Goal: Task Accomplishment & Management: Manage account settings

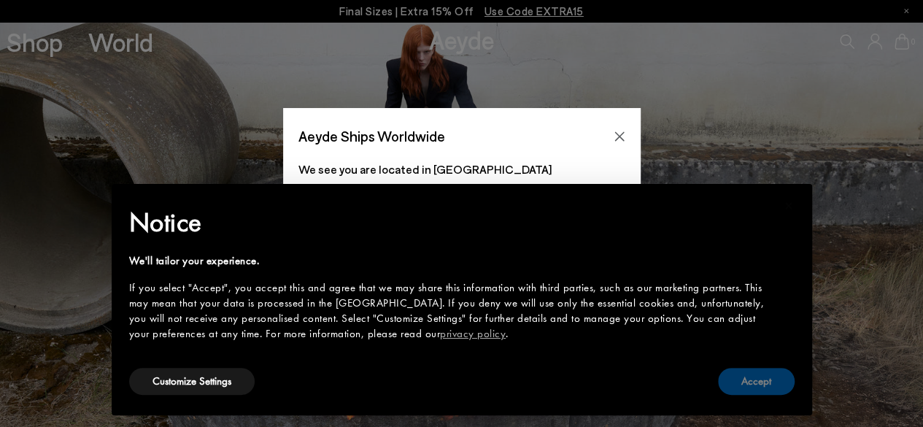
click at [747, 383] on button "Accept" at bounding box center [756, 381] width 77 height 27
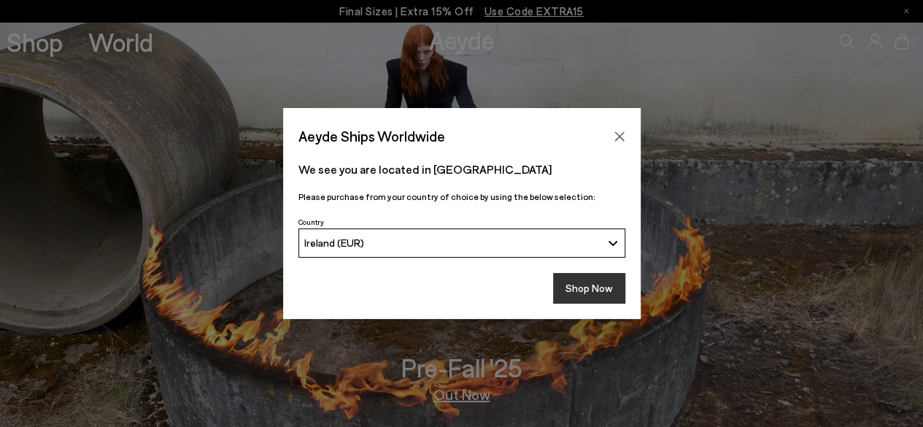
click at [591, 284] on button "Shop Now" at bounding box center [589, 288] width 72 height 31
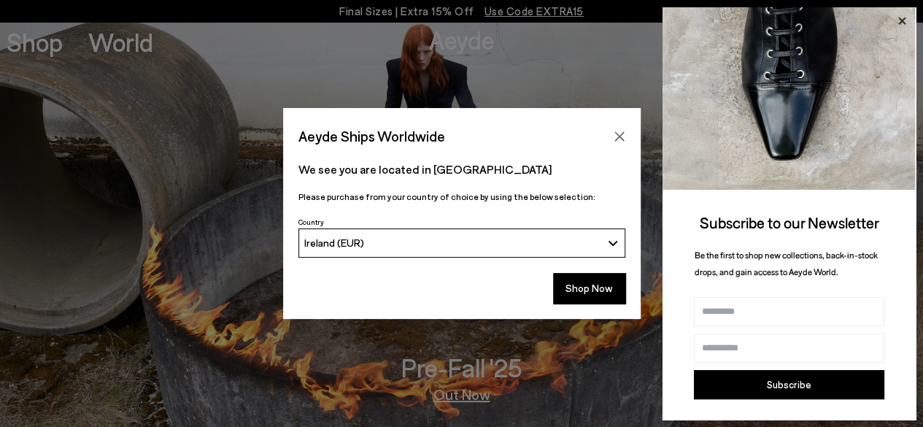
click at [904, 14] on icon at bounding box center [902, 21] width 19 height 19
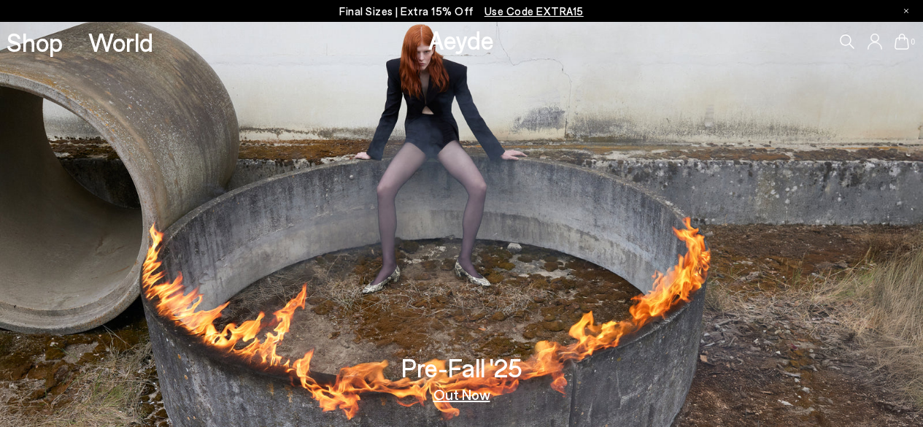
click at [875, 39] on icon at bounding box center [875, 42] width 15 height 16
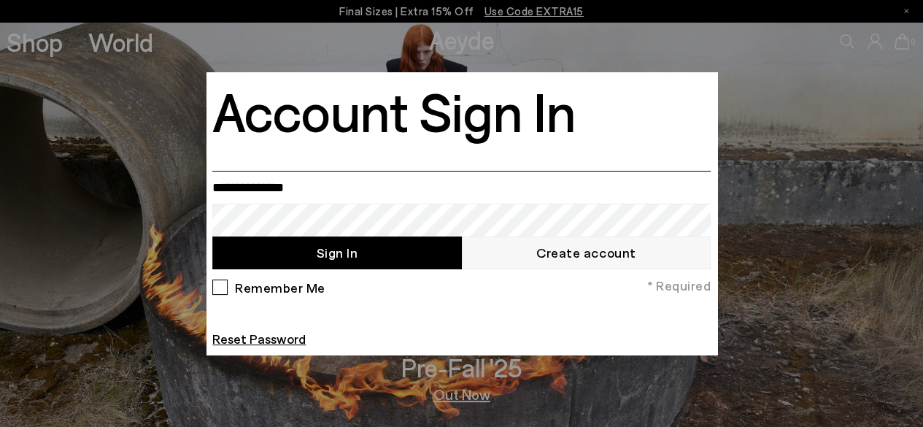
click at [246, 182] on input "email" at bounding box center [461, 187] width 498 height 33
type input "**********"
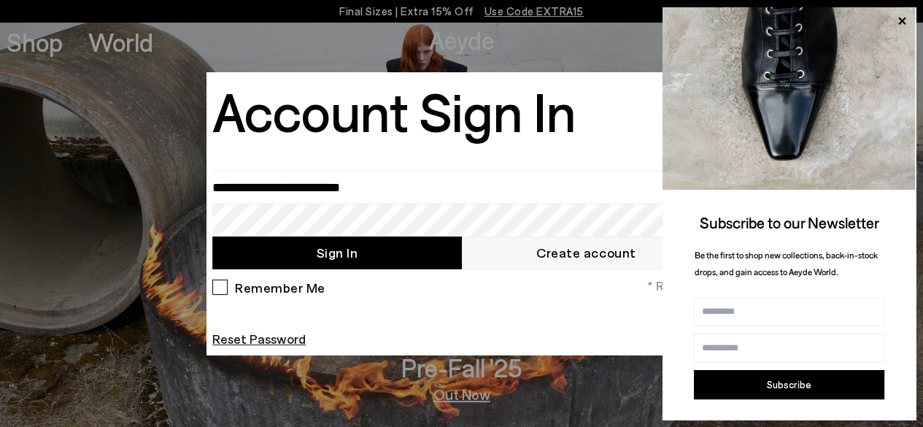
click at [230, 340] on link "Reset Password" at bounding box center [258, 339] width 93 height 16
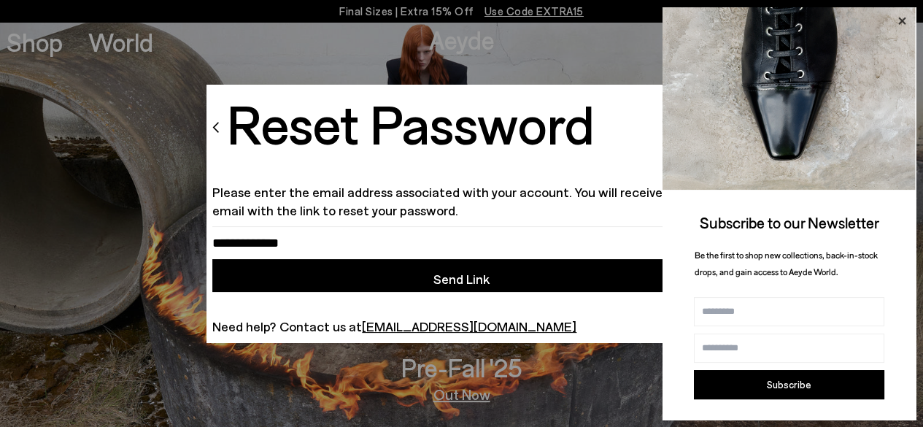
click at [903, 20] on icon at bounding box center [901, 21] width 7 height 7
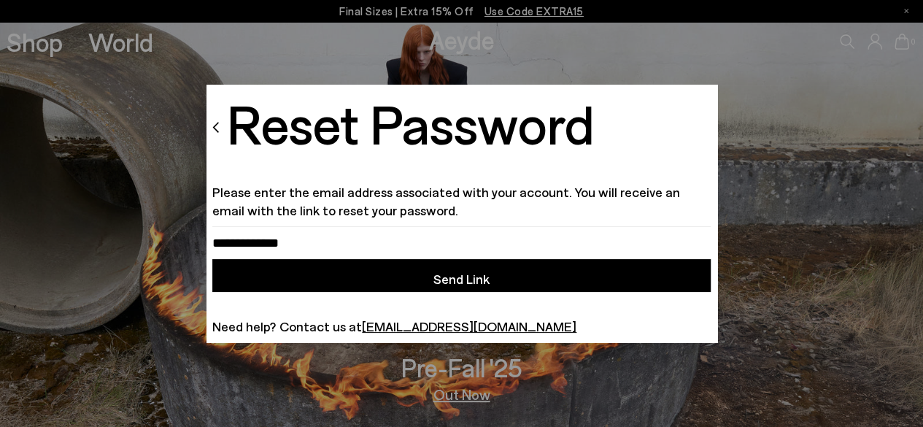
click at [215, 128] on img at bounding box center [215, 127] width 7 height 12
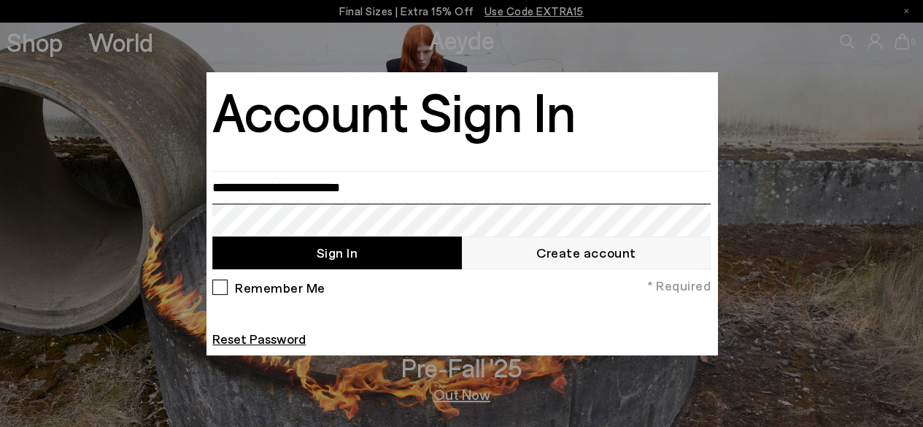
click at [82, 201] on body "Free shipping to Ireland (Republic of) on all orders Your item is added to cart…" at bounding box center [461, 213] width 923 height 427
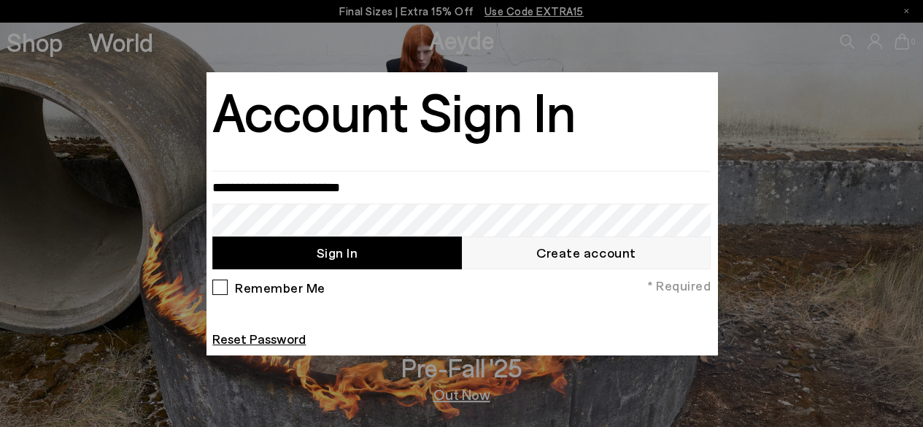
click at [217, 293] on div "Remember Me" at bounding box center [268, 291] width 113 height 22
click at [357, 252] on button "Sign In" at bounding box center [336, 252] width 249 height 33
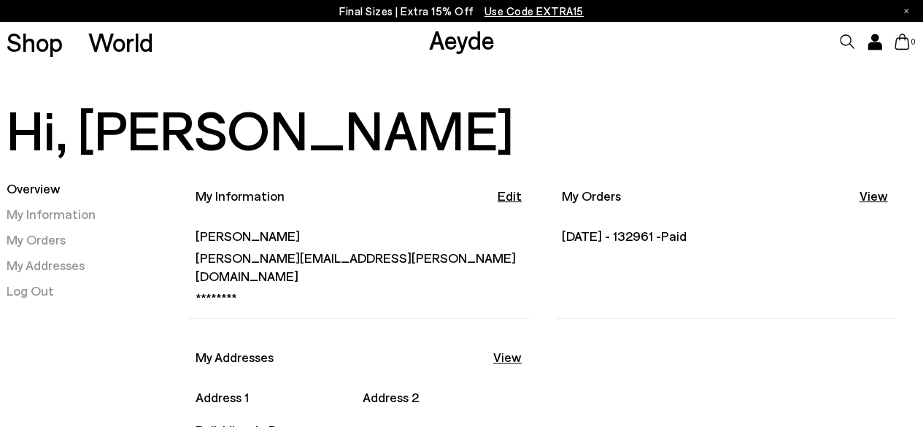
scroll to position [17, 0]
click at [878, 196] on link "View" at bounding box center [873, 195] width 28 height 18
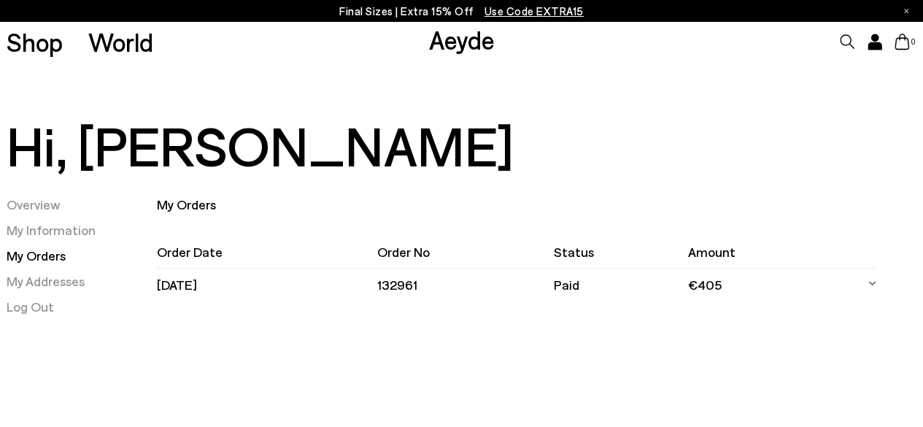
click at [870, 280] on icon at bounding box center [872, 283] width 9 height 22
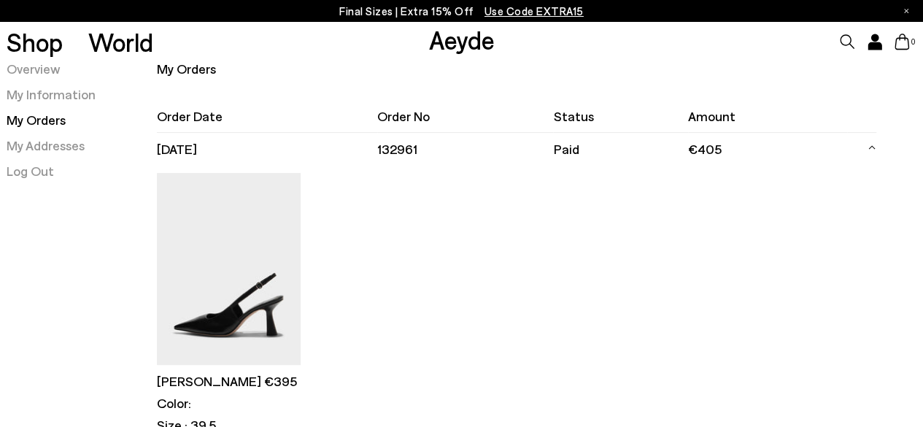
scroll to position [28, 0]
